Goal: Information Seeking & Learning: Learn about a topic

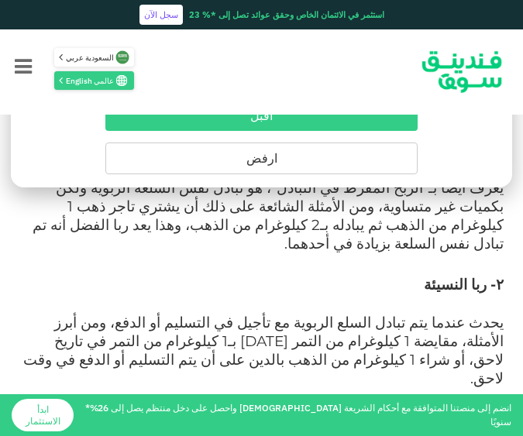
scroll to position [1580, 0]
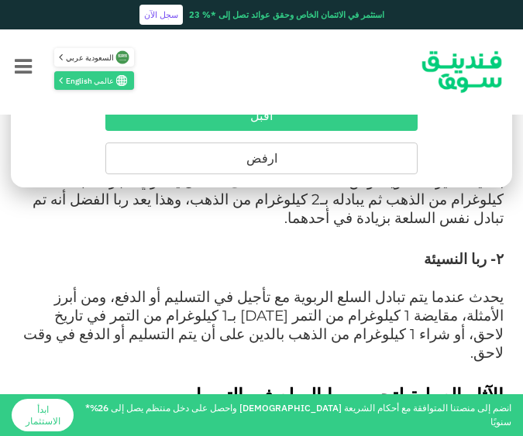
scroll to position [1610, 0]
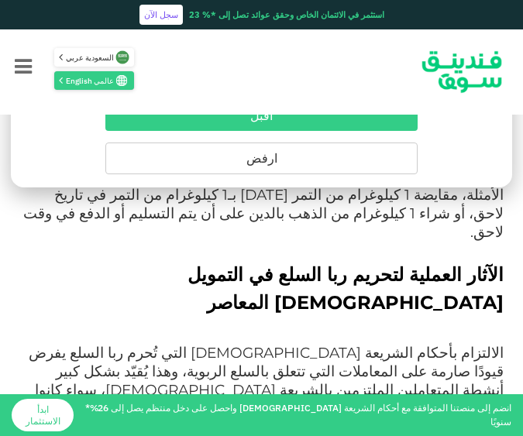
scroll to position [1734, 0]
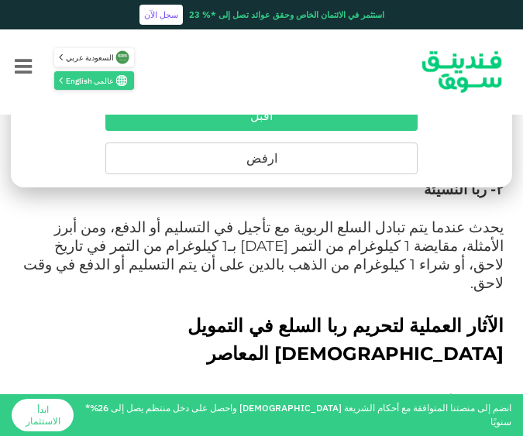
scroll to position [1672, 0]
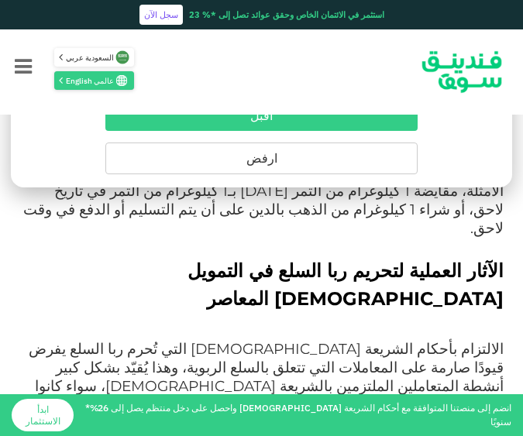
scroll to position [1734, 0]
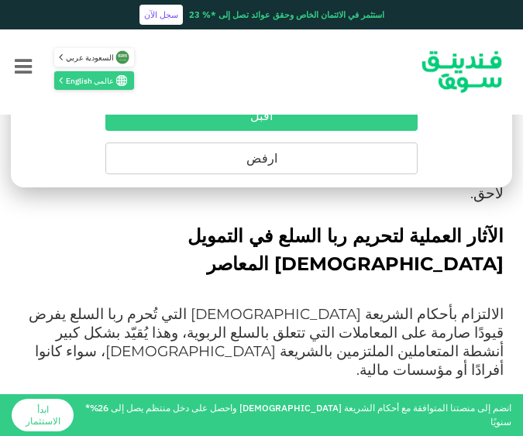
scroll to position [1796, 0]
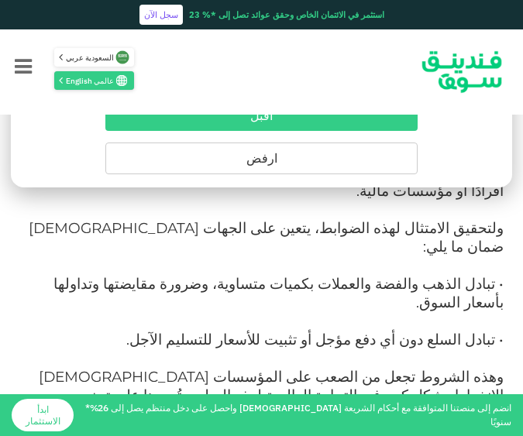
scroll to position [1951, 0]
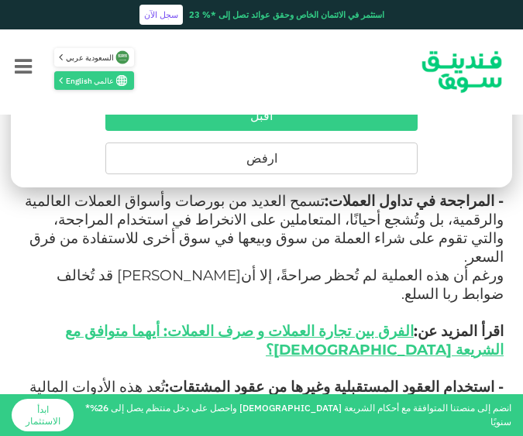
scroll to position [2199, 0]
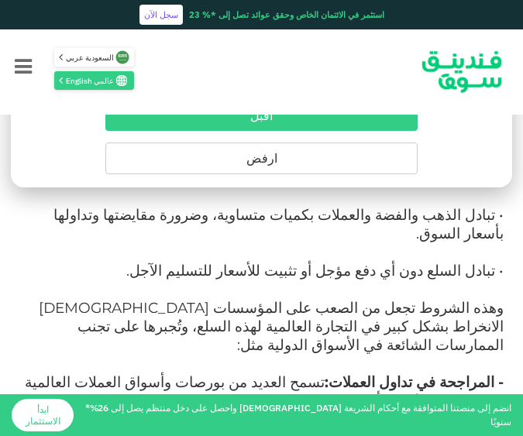
scroll to position [1982, 0]
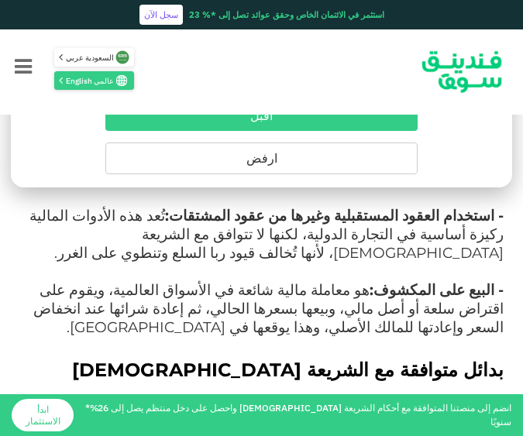
scroll to position [2363, 0]
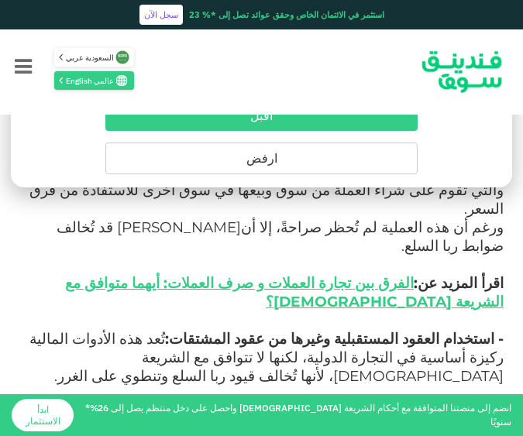
scroll to position [2239, 0]
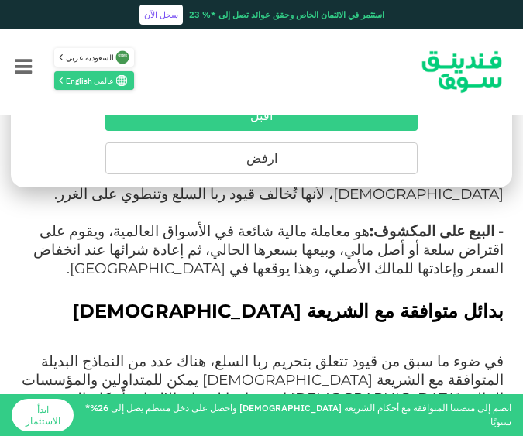
scroll to position [2425, 0]
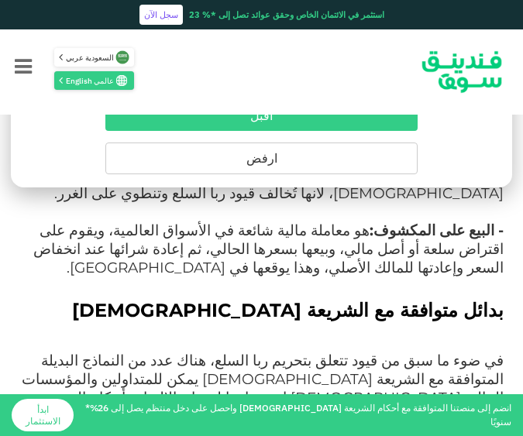
click at [516, 367] on div "الصفحة الرئيسية المدونة الامتثال للشريعة [DATE] ١" at bounding box center [261, 380] width 523 height 4944
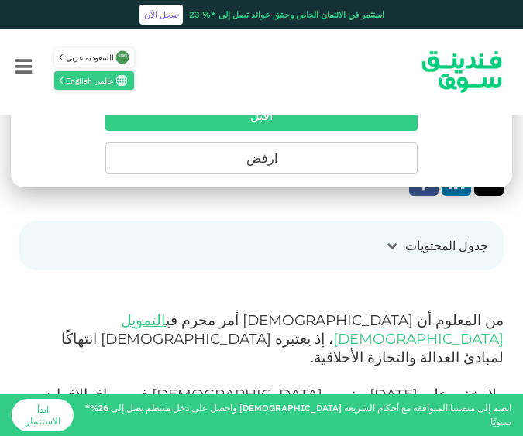
scroll to position [434, 0]
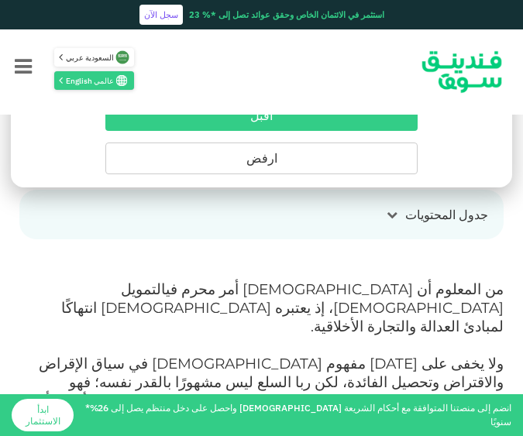
click at [317, 280] on link "التمويل [DEMOGRAPHIC_DATA]" at bounding box center [312, 298] width 382 height 36
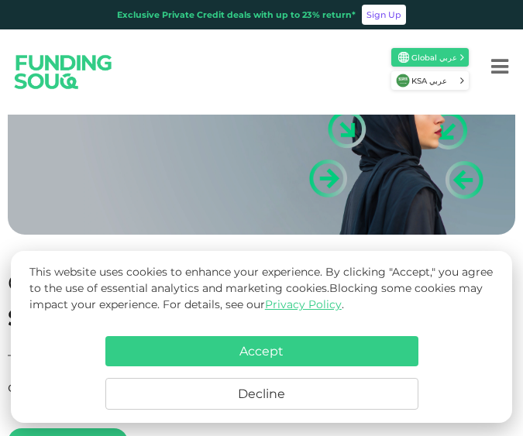
click at [519, 81] on button "Menu" at bounding box center [499, 67] width 46 height 62
